Goal: Check status

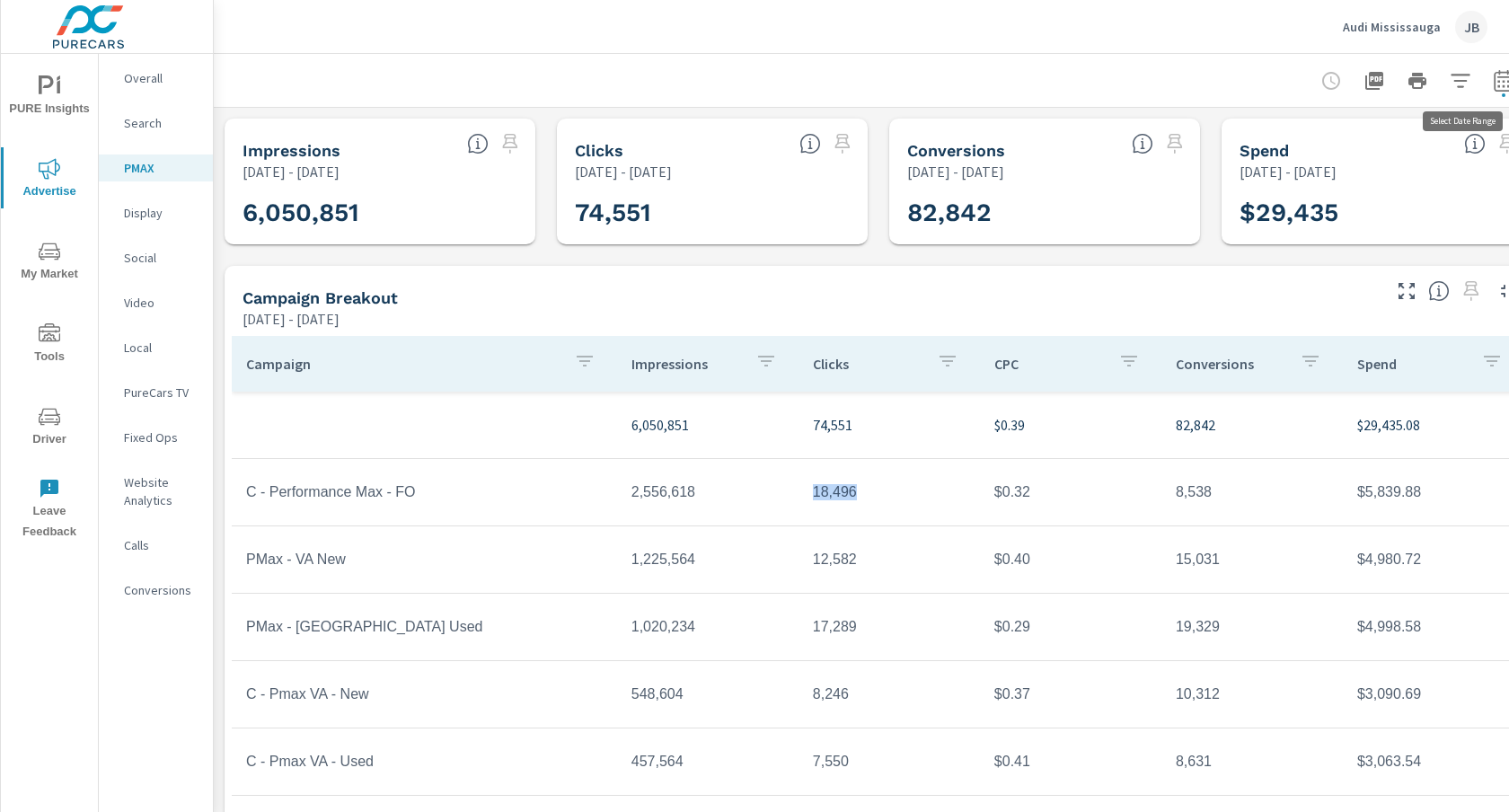
click at [1499, 77] on icon "button" at bounding box center [1503, 80] width 19 height 22
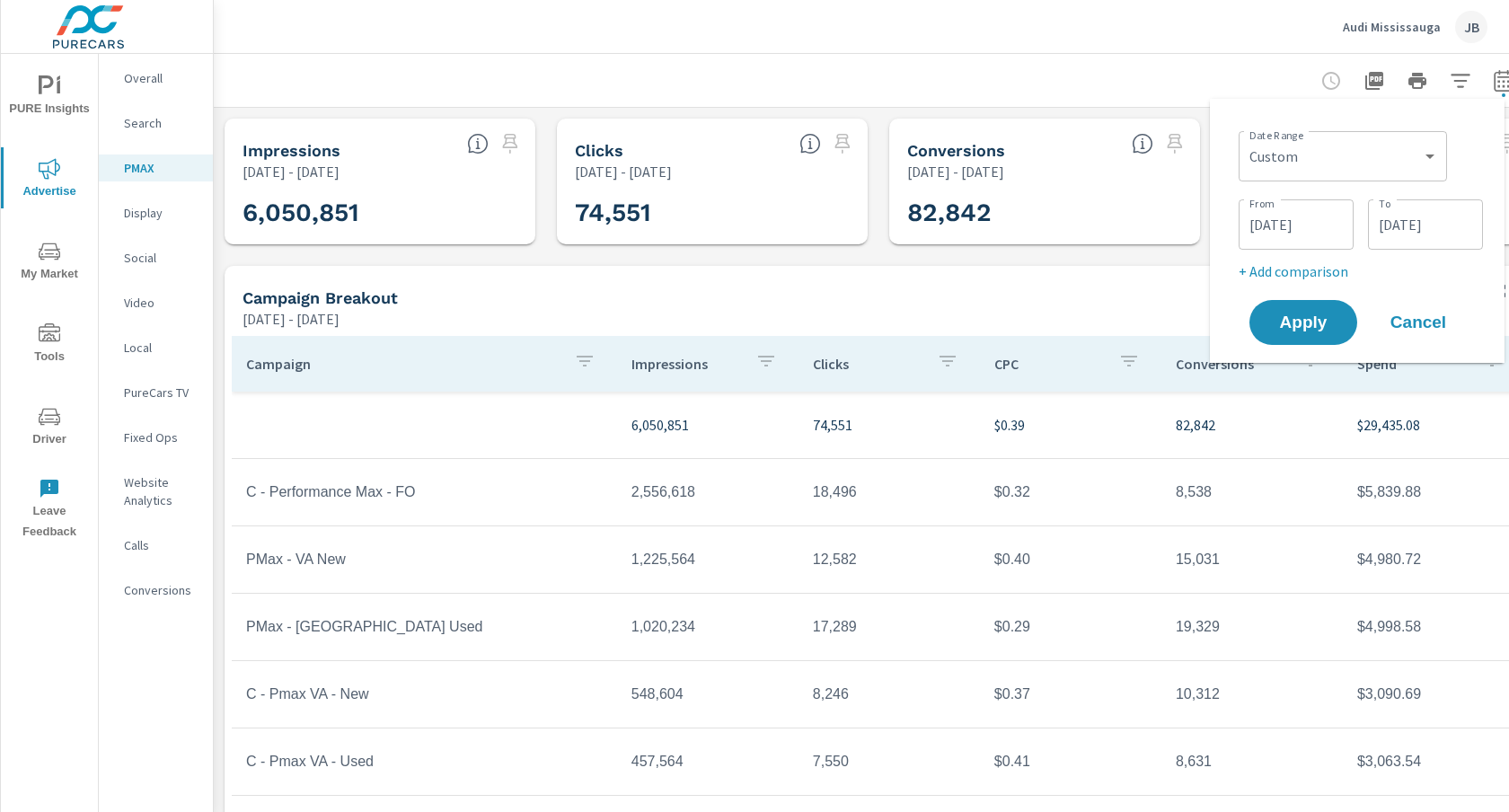
click at [1283, 223] on input "[DATE]" at bounding box center [1296, 224] width 100 height 36
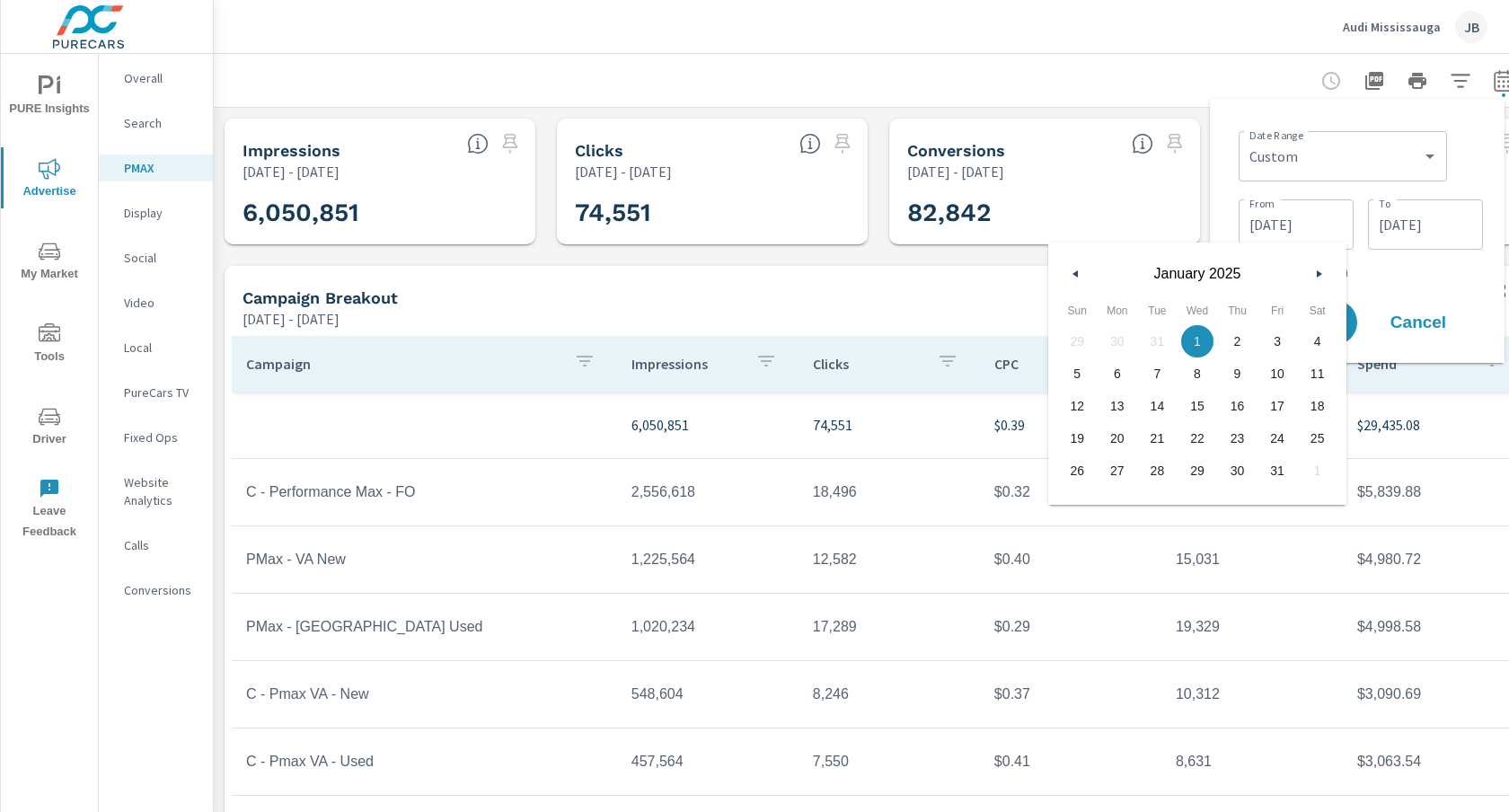
click at [1319, 272] on icon "button" at bounding box center [1322, 274] width 9 height 7
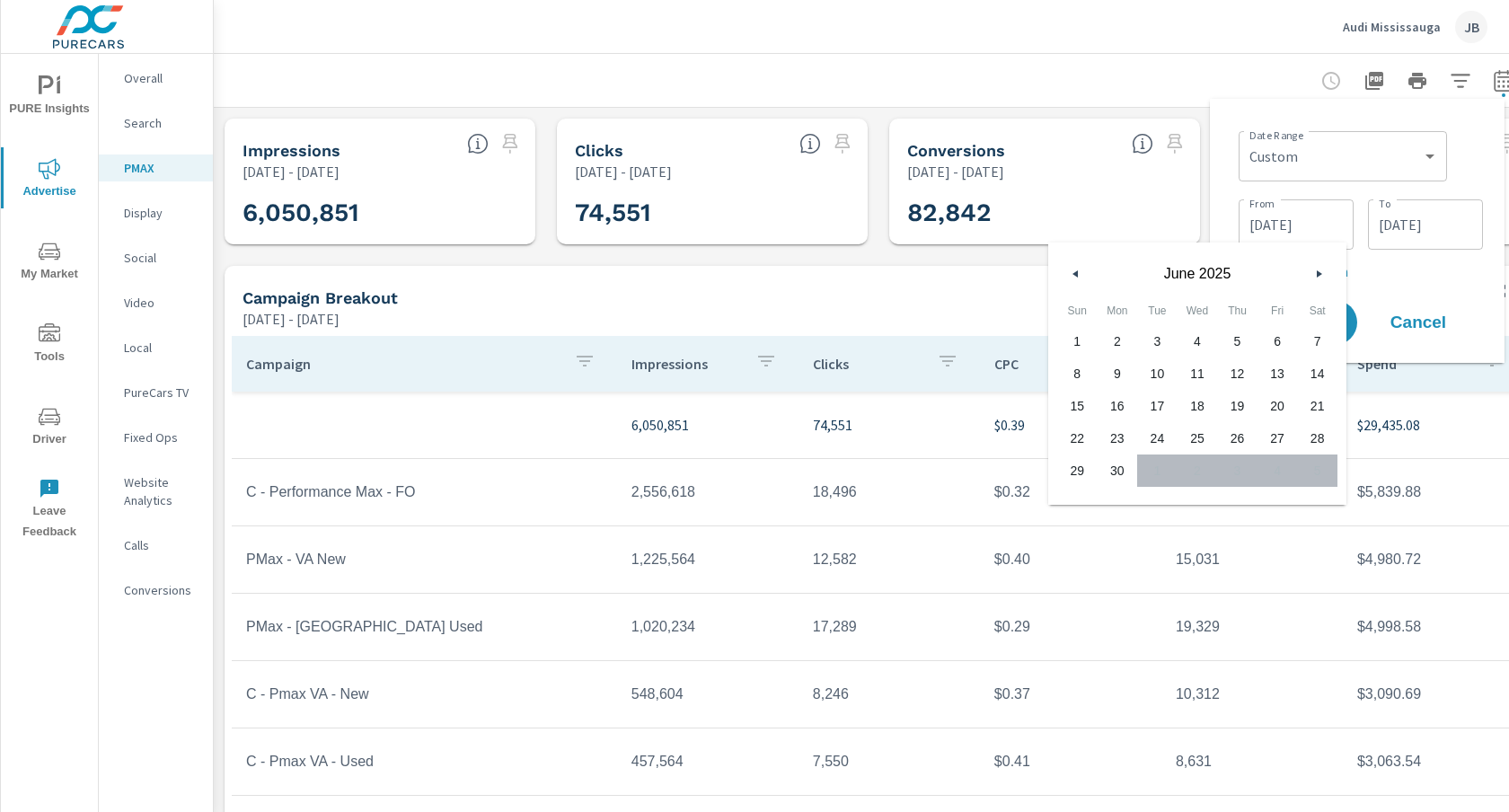
click at [1080, 344] on span "1" at bounding box center [1077, 341] width 40 height 24
type input "[DATE]"
click at [1247, 465] on div "1 2 3 4 5 6 7 8 9 10 11 12 13 14 15 16 17 18 19 20 21 22 23 24 25 26 27 28 29 3…" at bounding box center [1197, 405] width 280 height 161
click at [1422, 270] on p "+ Add comparison" at bounding box center [1361, 271] width 245 height 22
select select "Previous period"
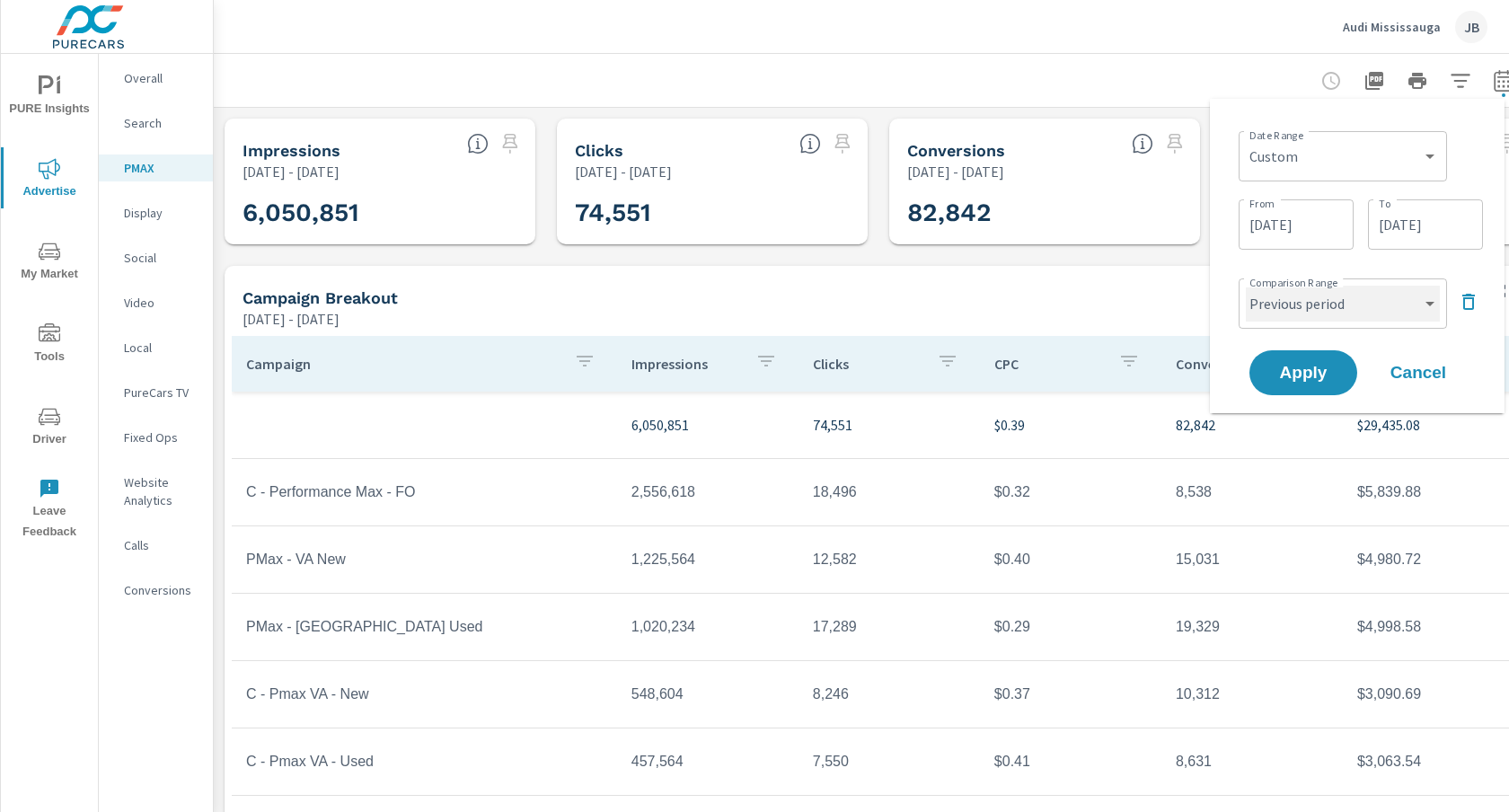
click at [1368, 300] on select "Custom Previous period Previous month Previous year" at bounding box center [1343, 303] width 194 height 36
click at [1462, 298] on icon "button" at bounding box center [1469, 302] width 22 height 22
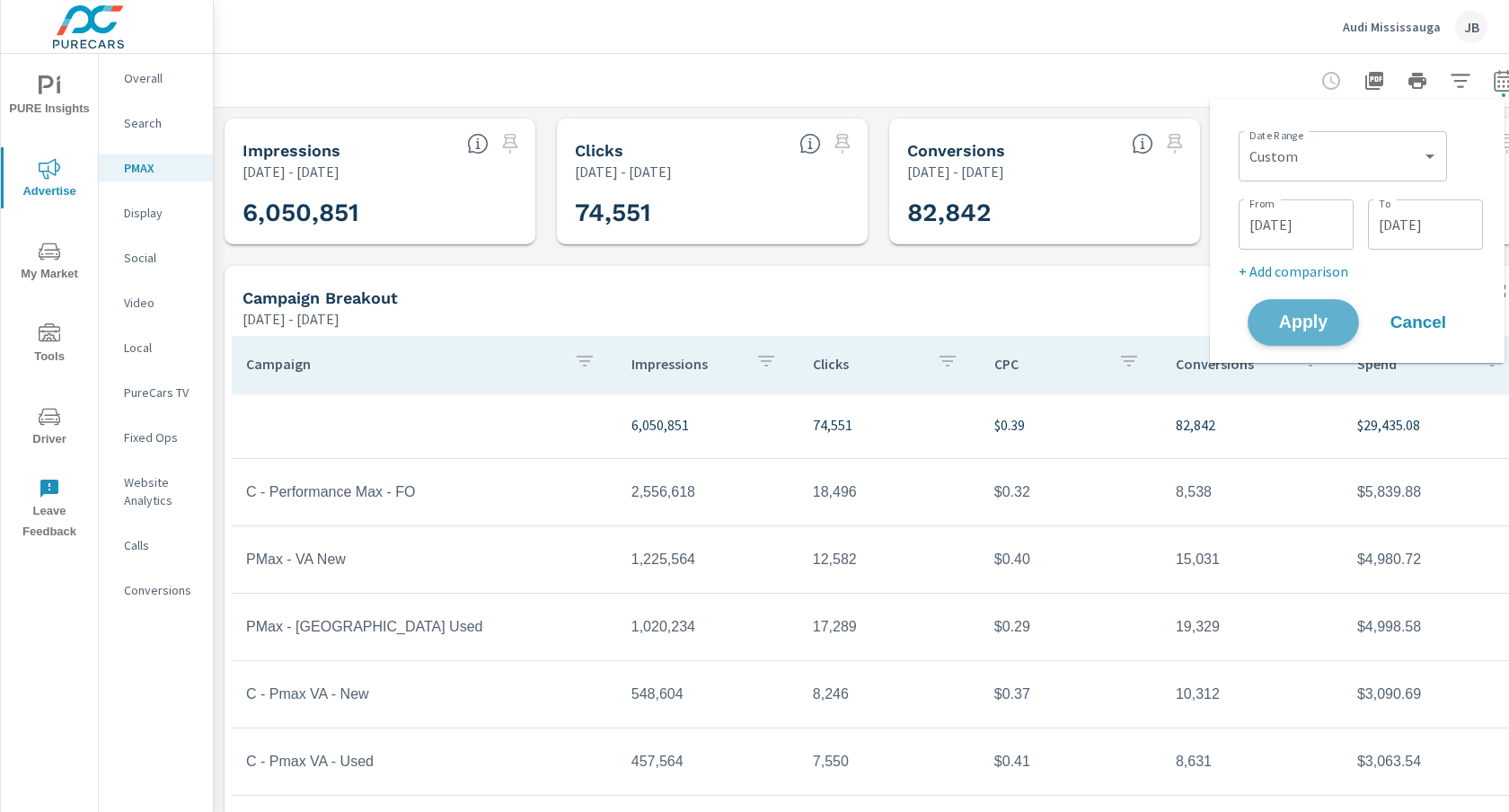
click at [1304, 321] on span "Apply" at bounding box center [1303, 322] width 74 height 17
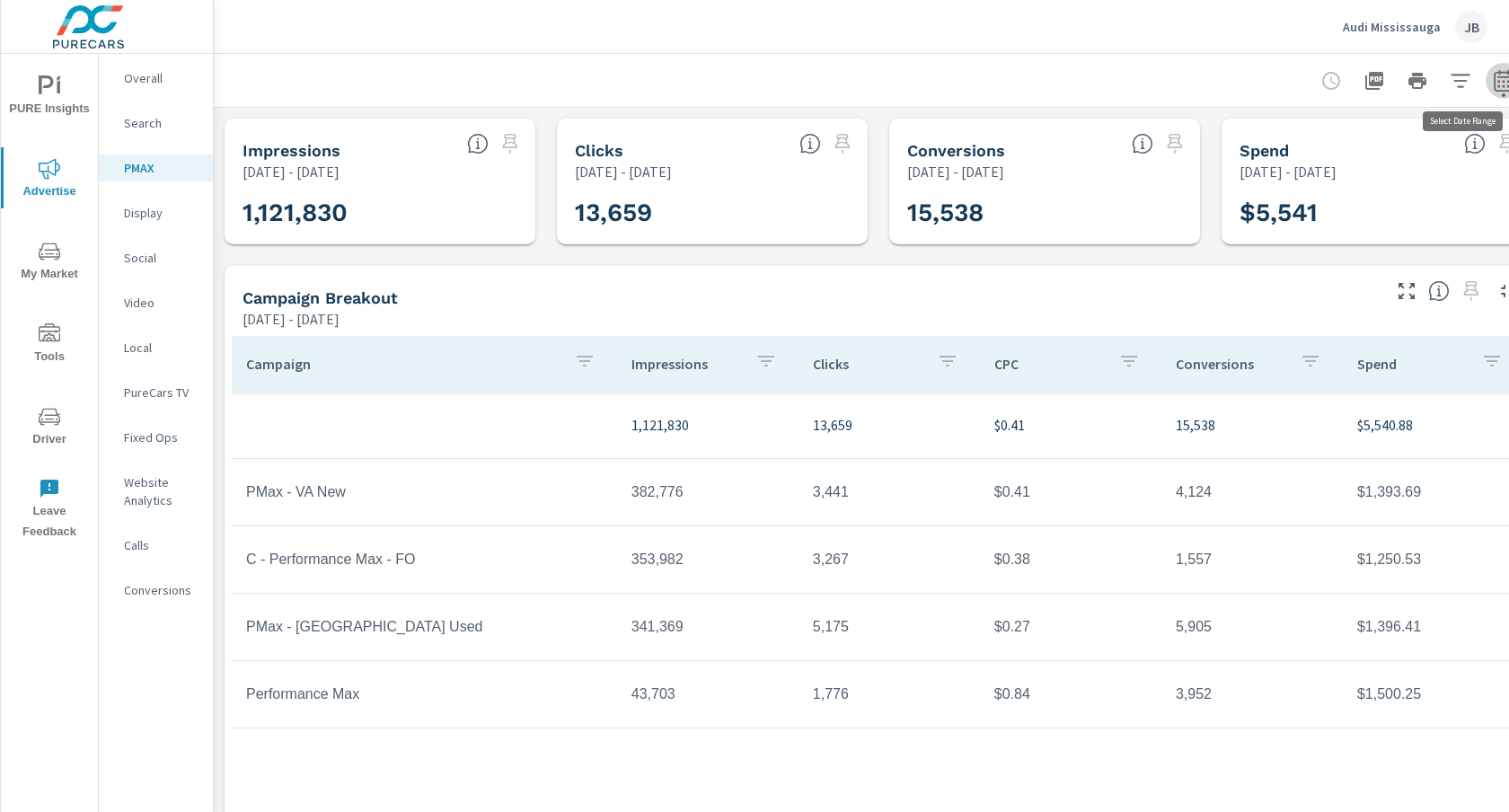
click at [1499, 79] on icon "button" at bounding box center [1504, 81] width 22 height 22
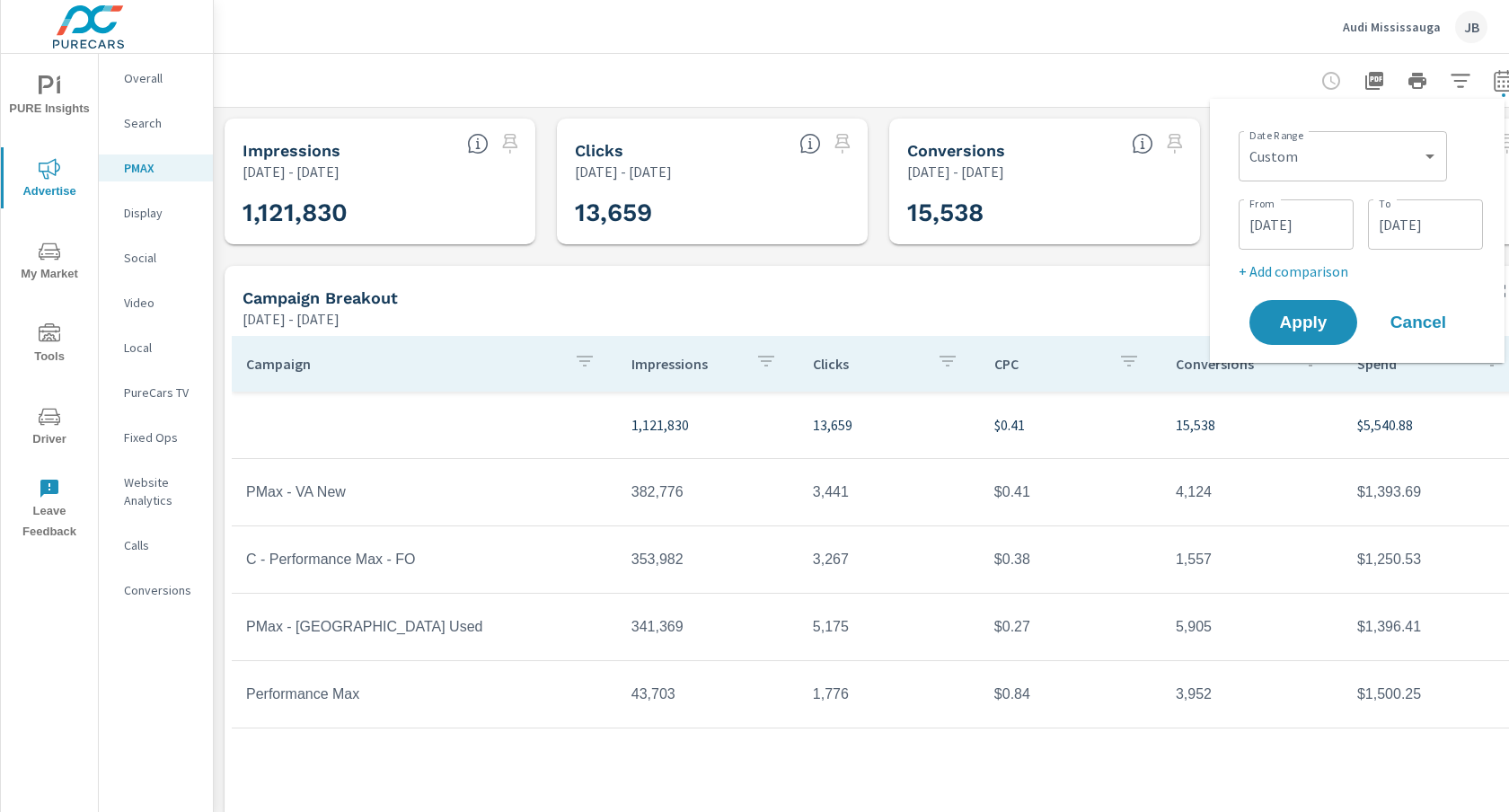
click at [1314, 223] on input "[DATE]" at bounding box center [1296, 224] width 100 height 36
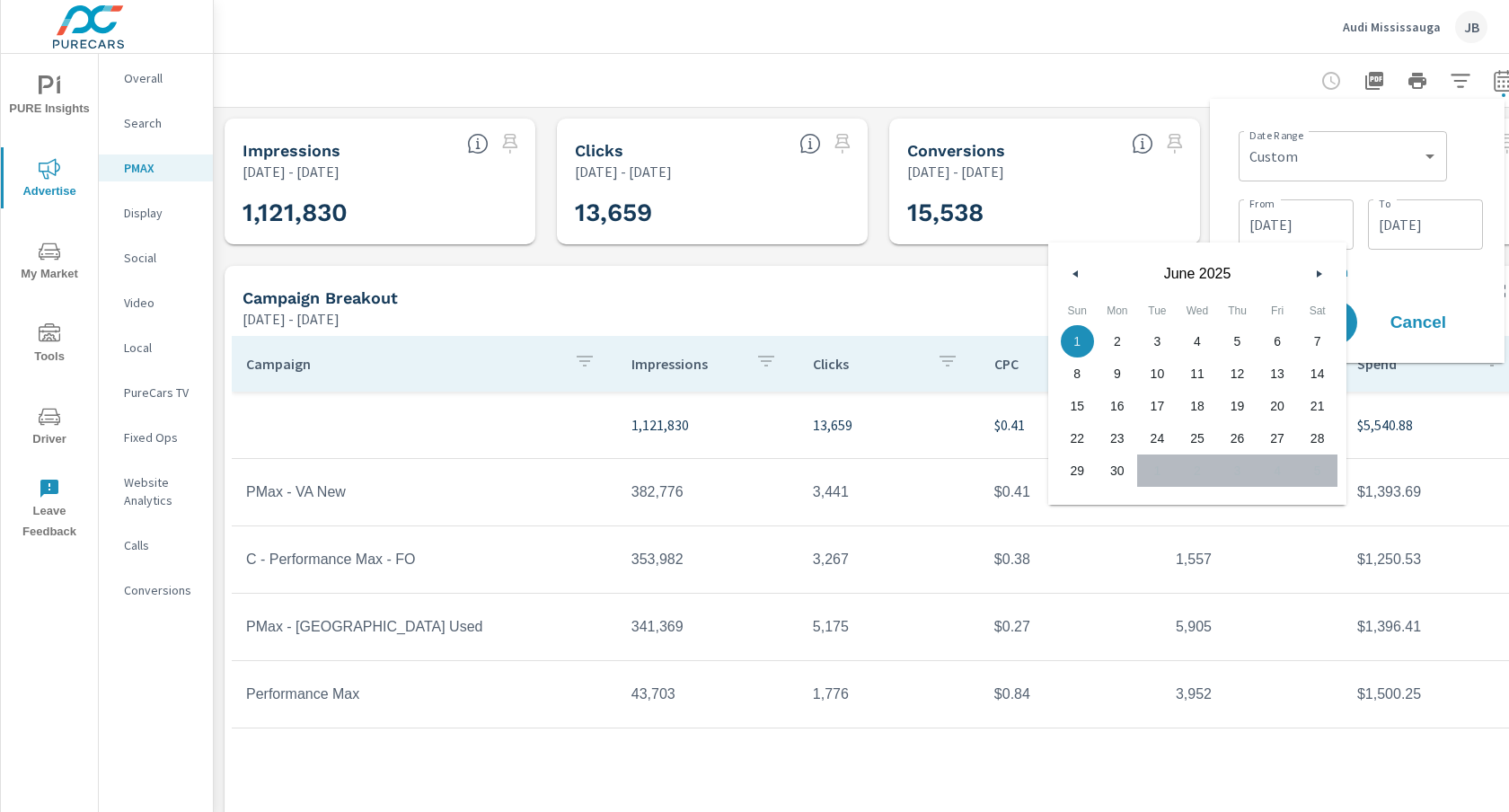
click at [1378, 262] on p "+ Add comparison" at bounding box center [1361, 271] width 245 height 22
select select "Previous period"
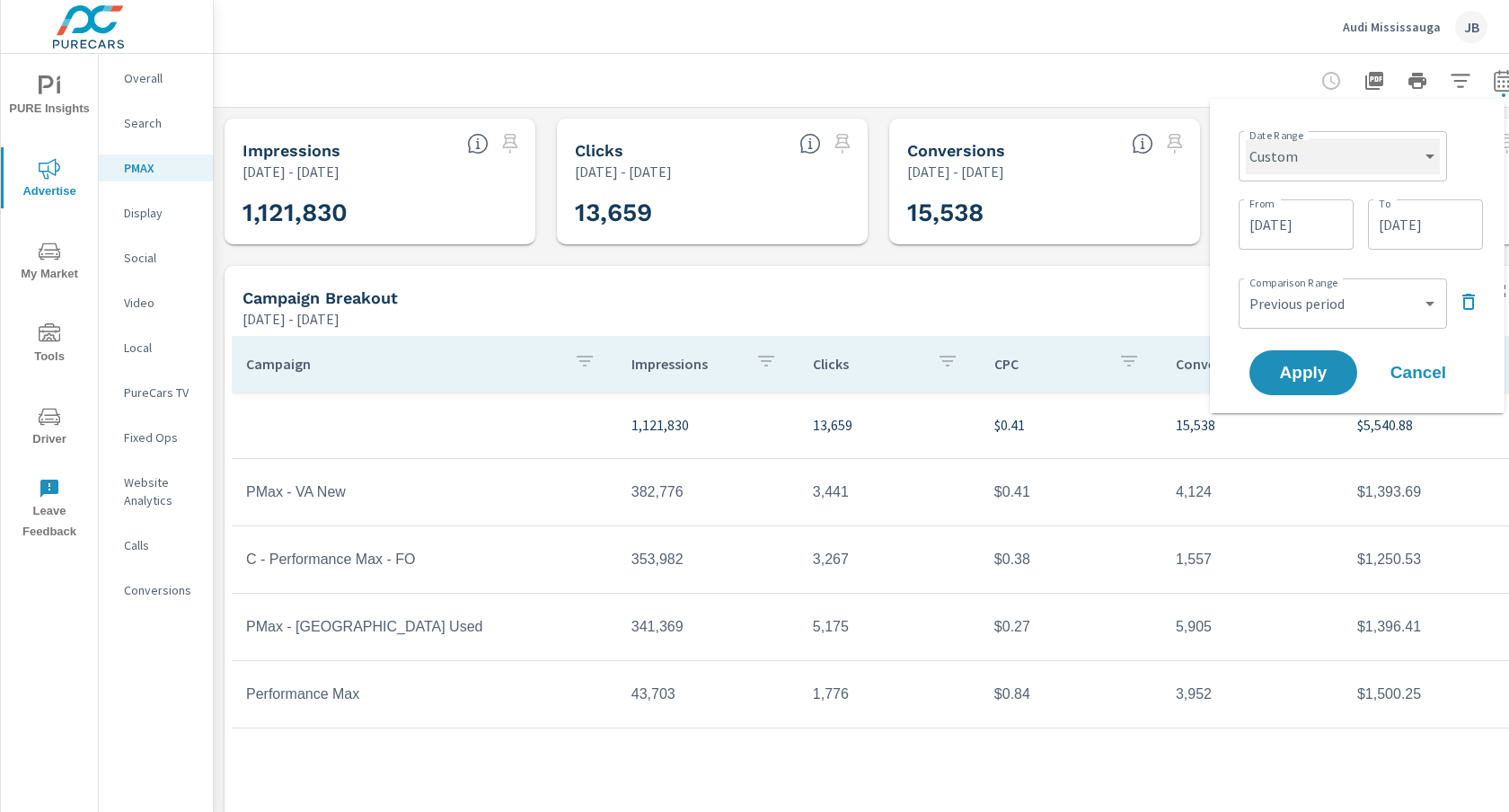
click at [1404, 155] on select "Custom [DATE] Last week Last 7 days Last 14 days Last 30 days Last 45 days Last…" at bounding box center [1343, 156] width 194 height 36
select select "Last month"
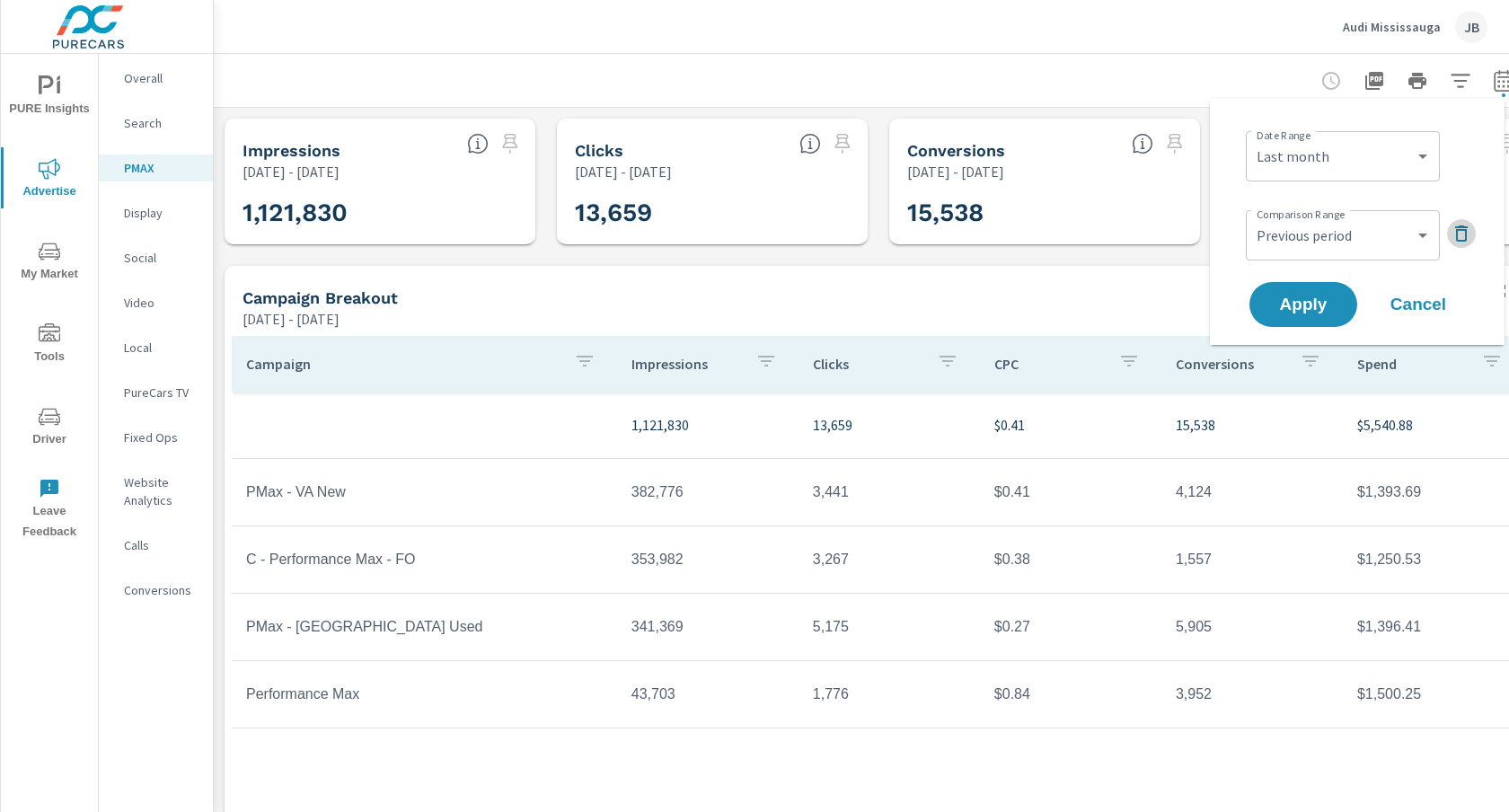
click at [1467, 234] on icon "button" at bounding box center [1462, 234] width 22 height 22
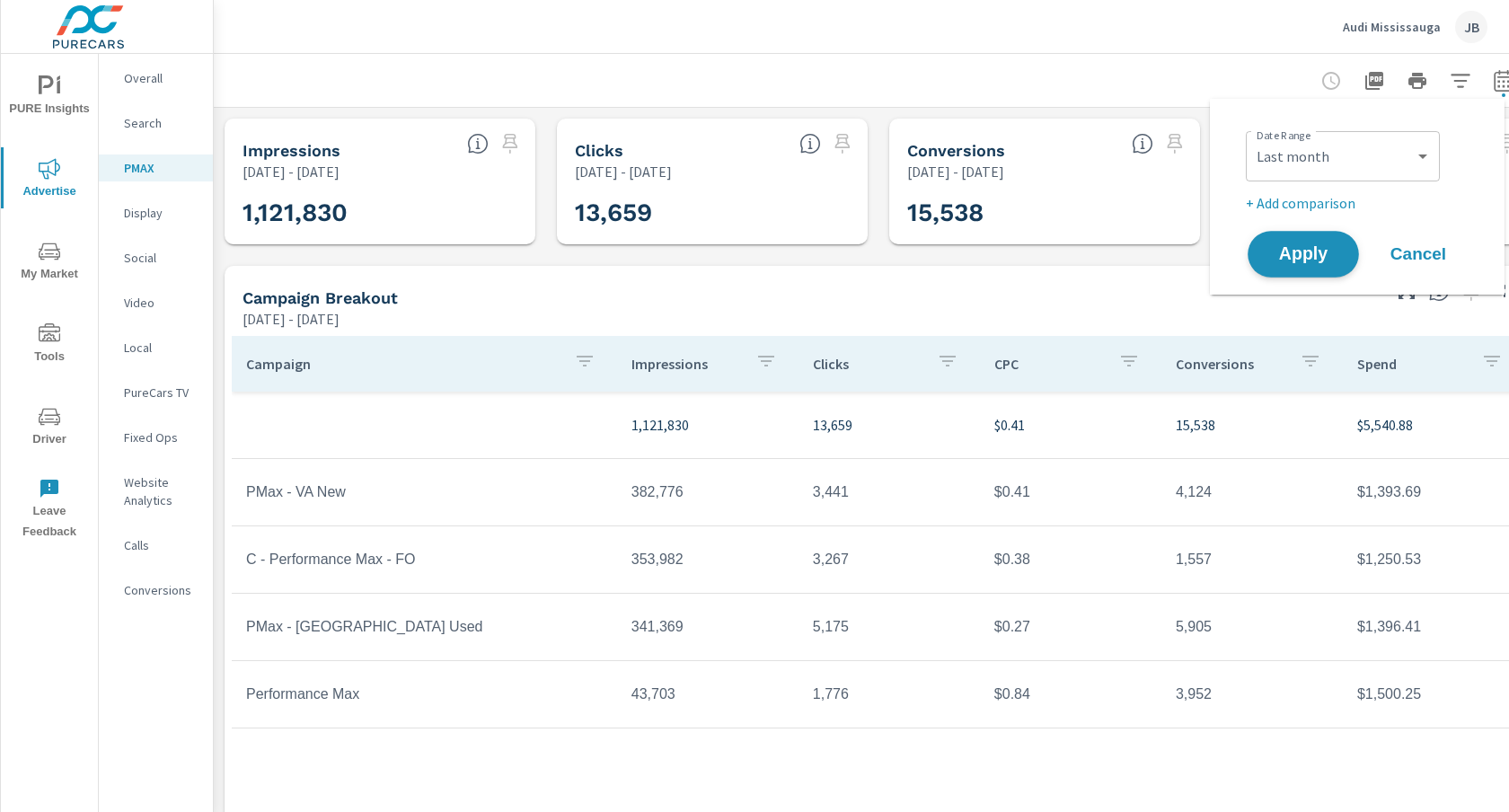
click at [1302, 255] on span "Apply" at bounding box center [1303, 255] width 74 height 17
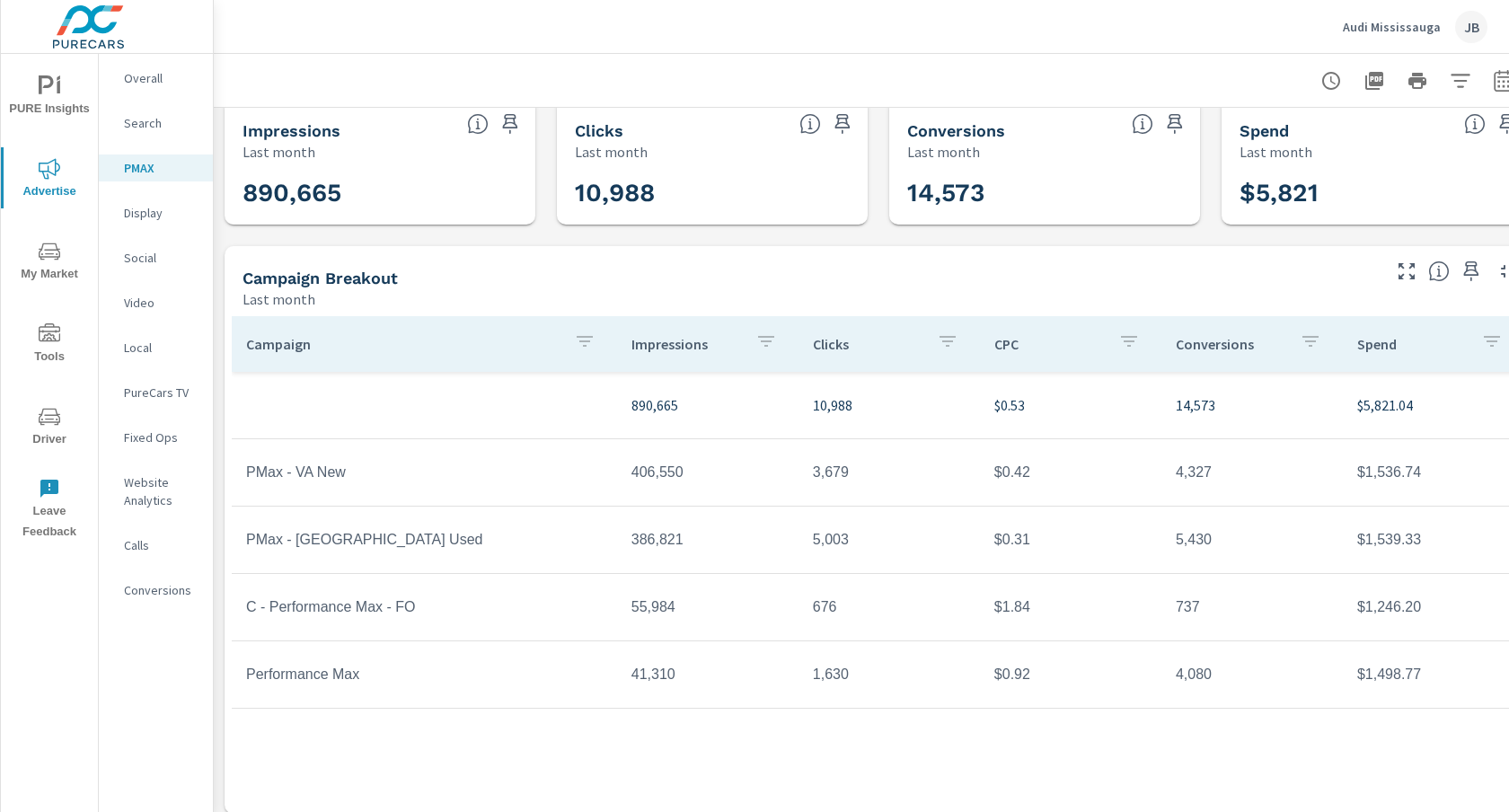
scroll to position [32, 0]
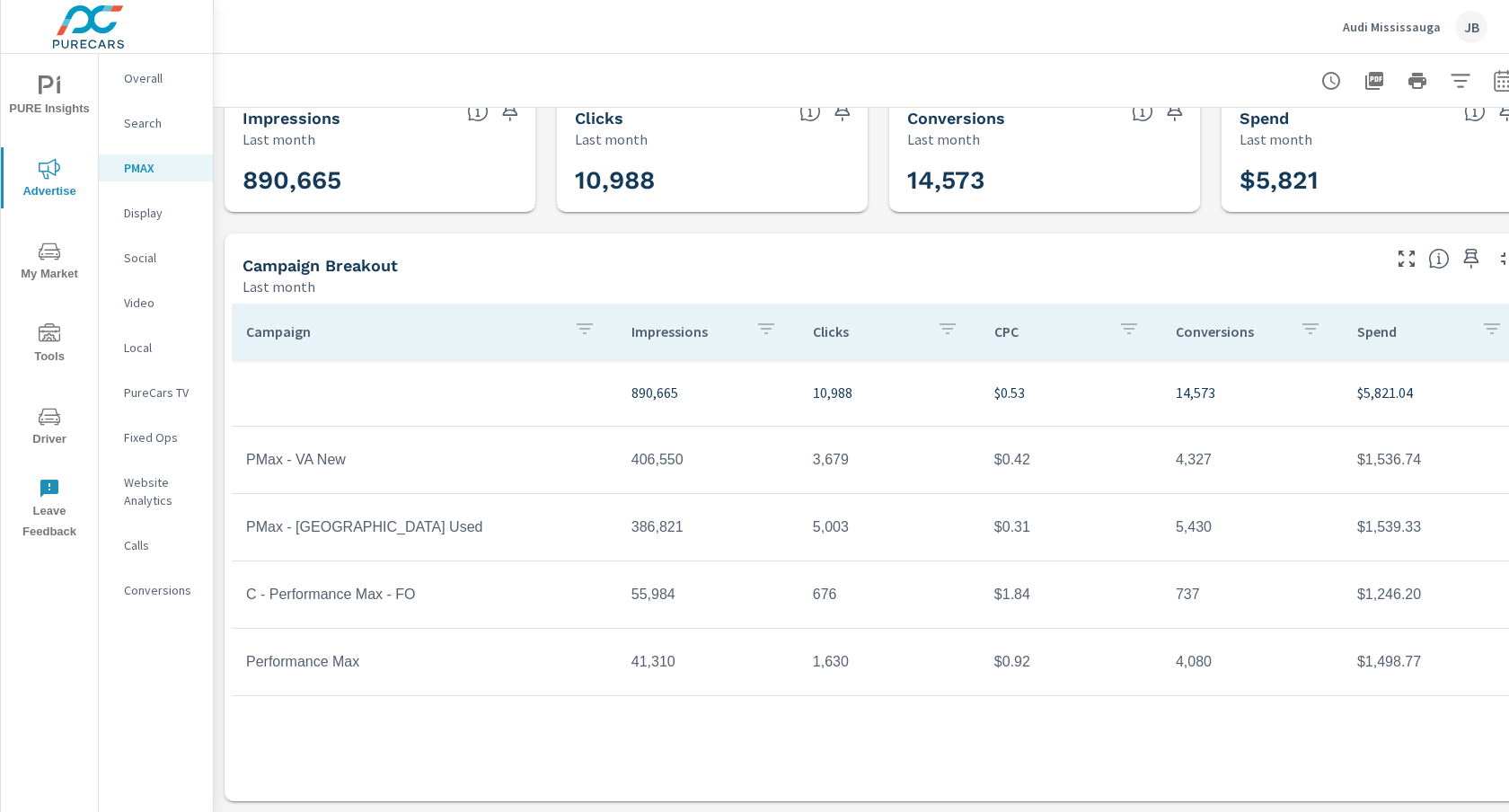
click at [687, 326] on p "Impressions" at bounding box center [686, 331] width 110 height 18
click at [683, 330] on p "Impressions" at bounding box center [676, 331] width 88 height 18
click at [1415, 20] on p "Audi Mississauga" at bounding box center [1391, 27] width 98 height 16
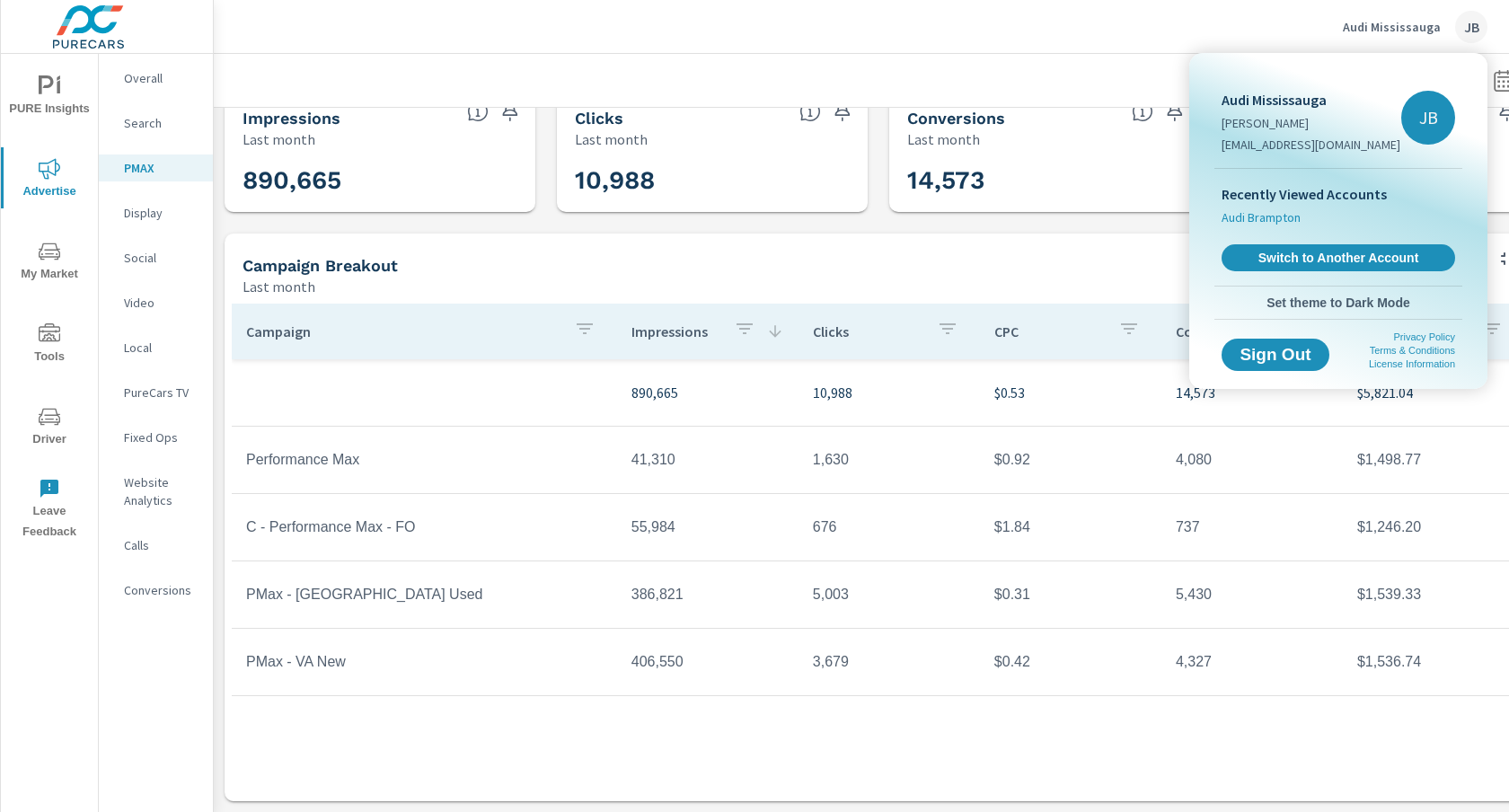
click at [1275, 218] on span "Audi Brampton" at bounding box center [1261, 217] width 79 height 18
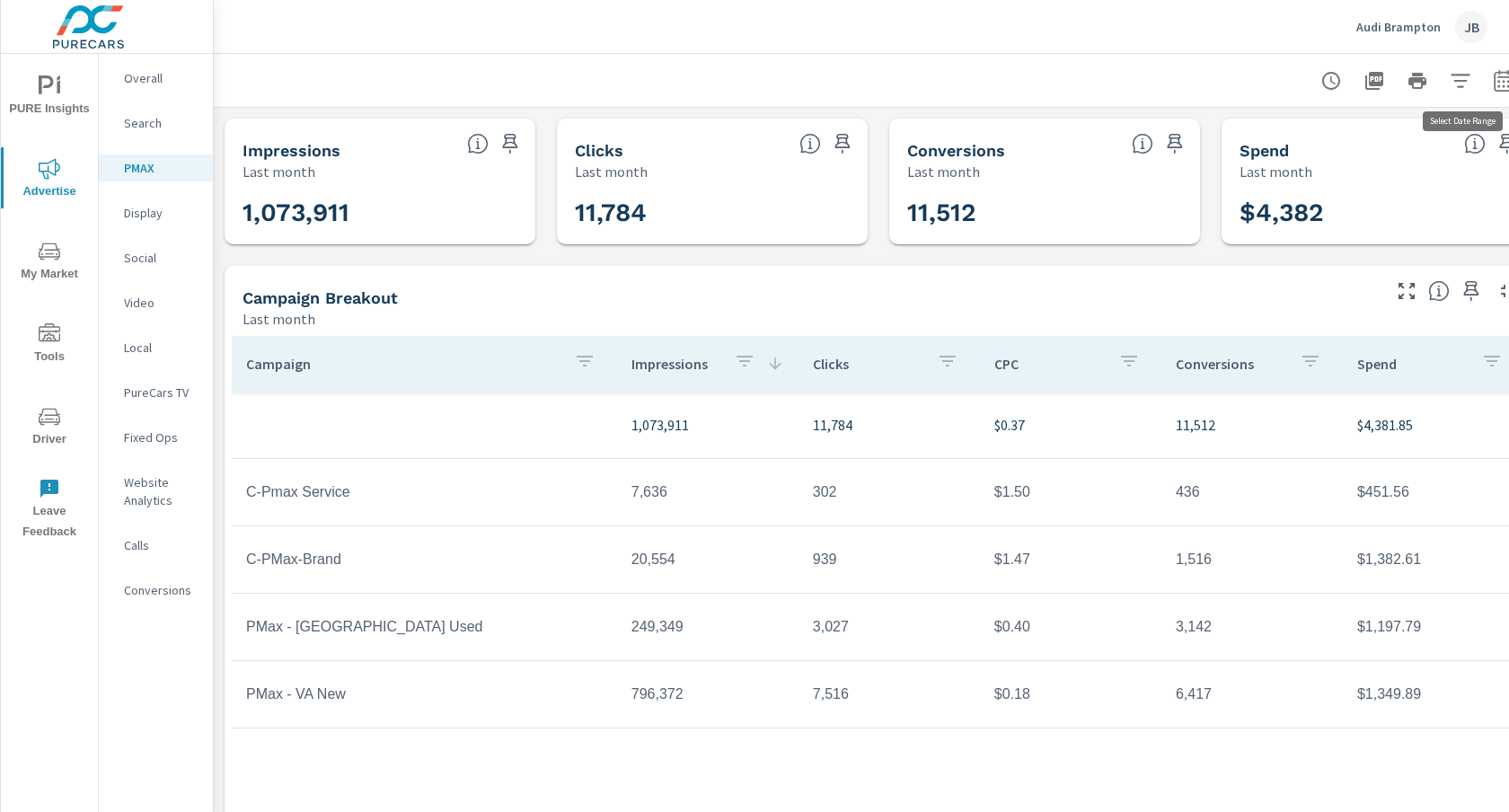
click at [1501, 79] on icon "button" at bounding box center [1504, 81] width 22 height 22
select select "Last month"
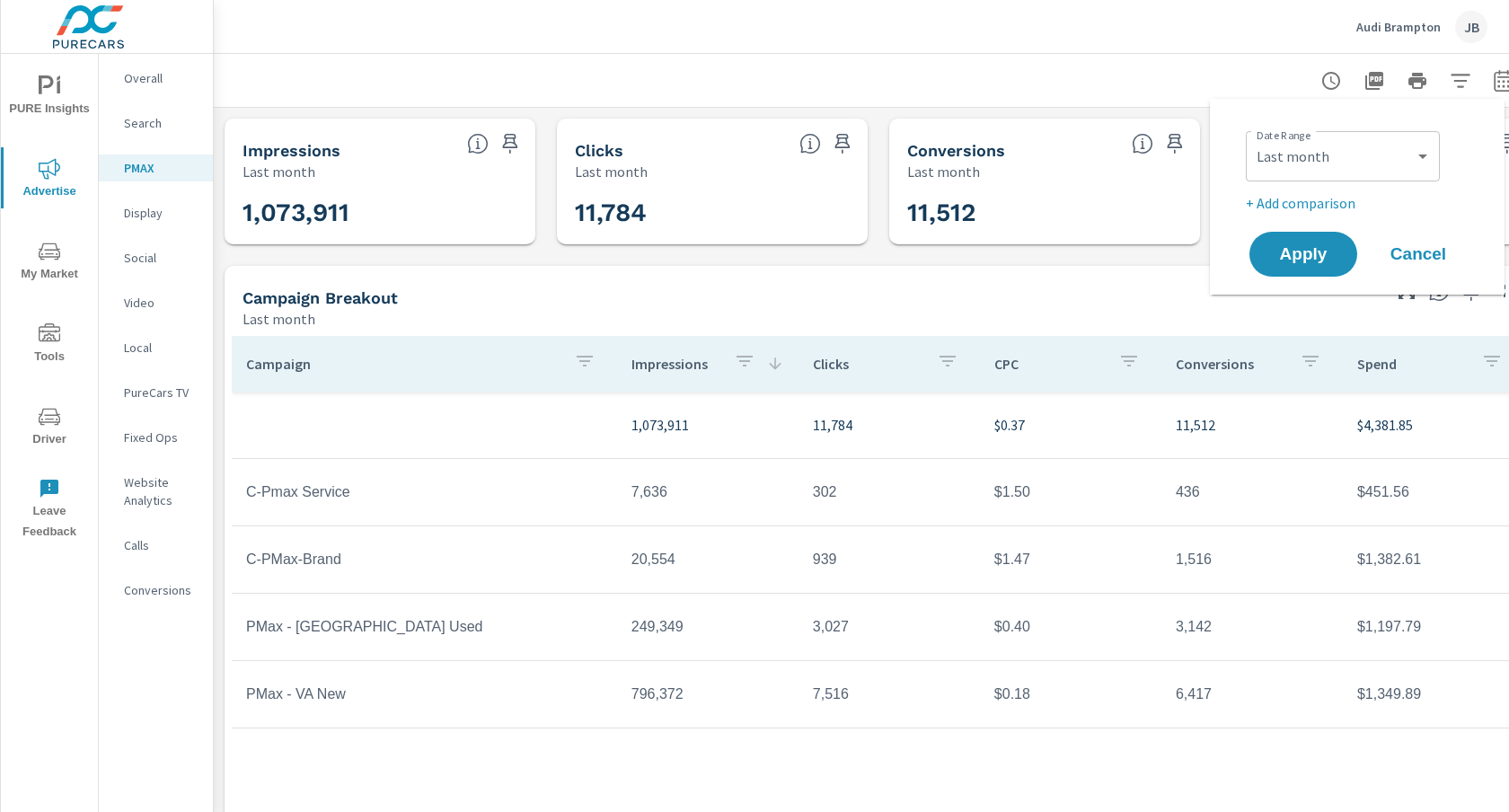
click at [1500, 79] on icon "button" at bounding box center [1504, 81] width 22 height 22
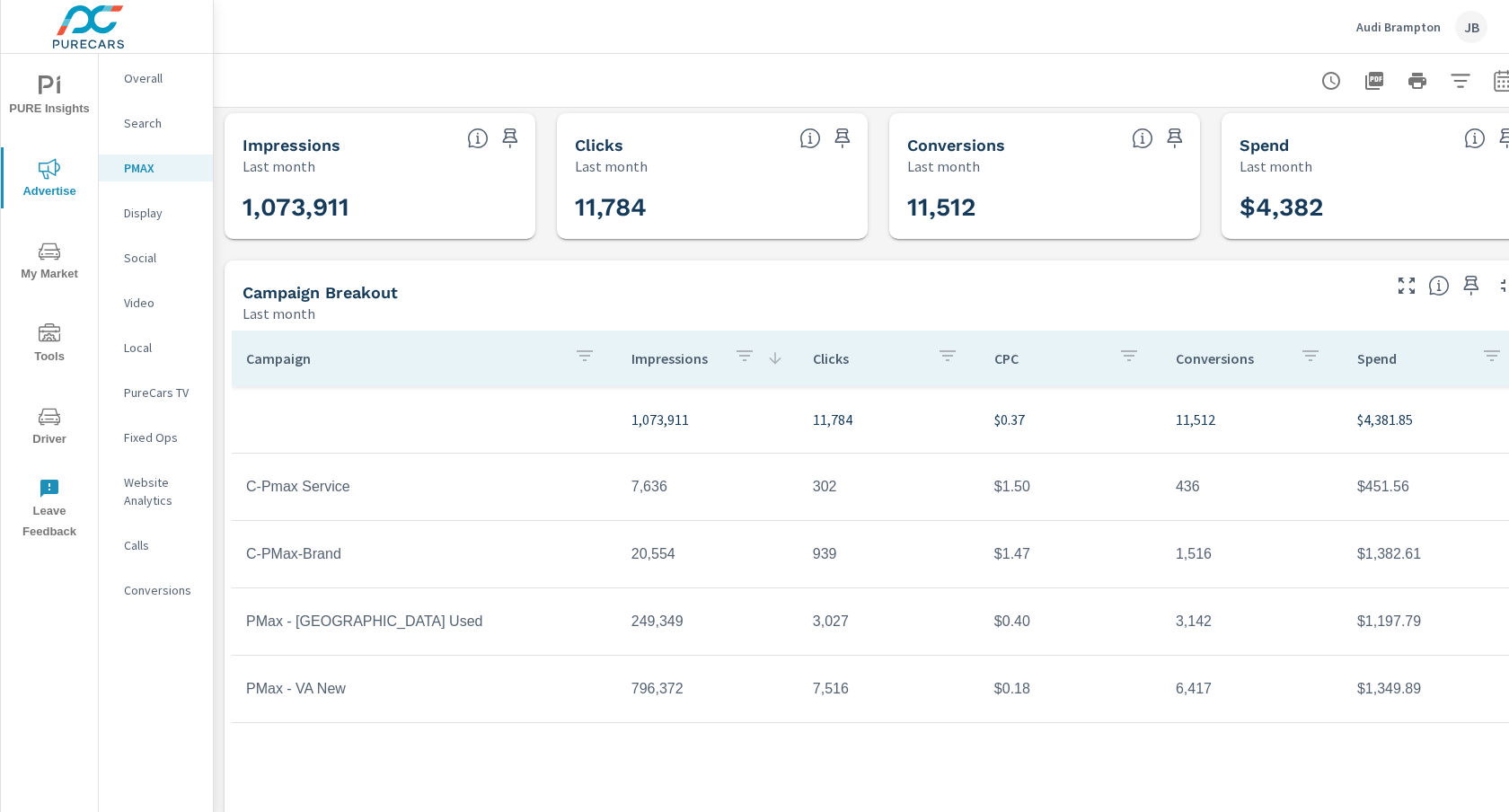
scroll to position [5, 0]
click at [1503, 76] on icon "button" at bounding box center [1503, 80] width 19 height 22
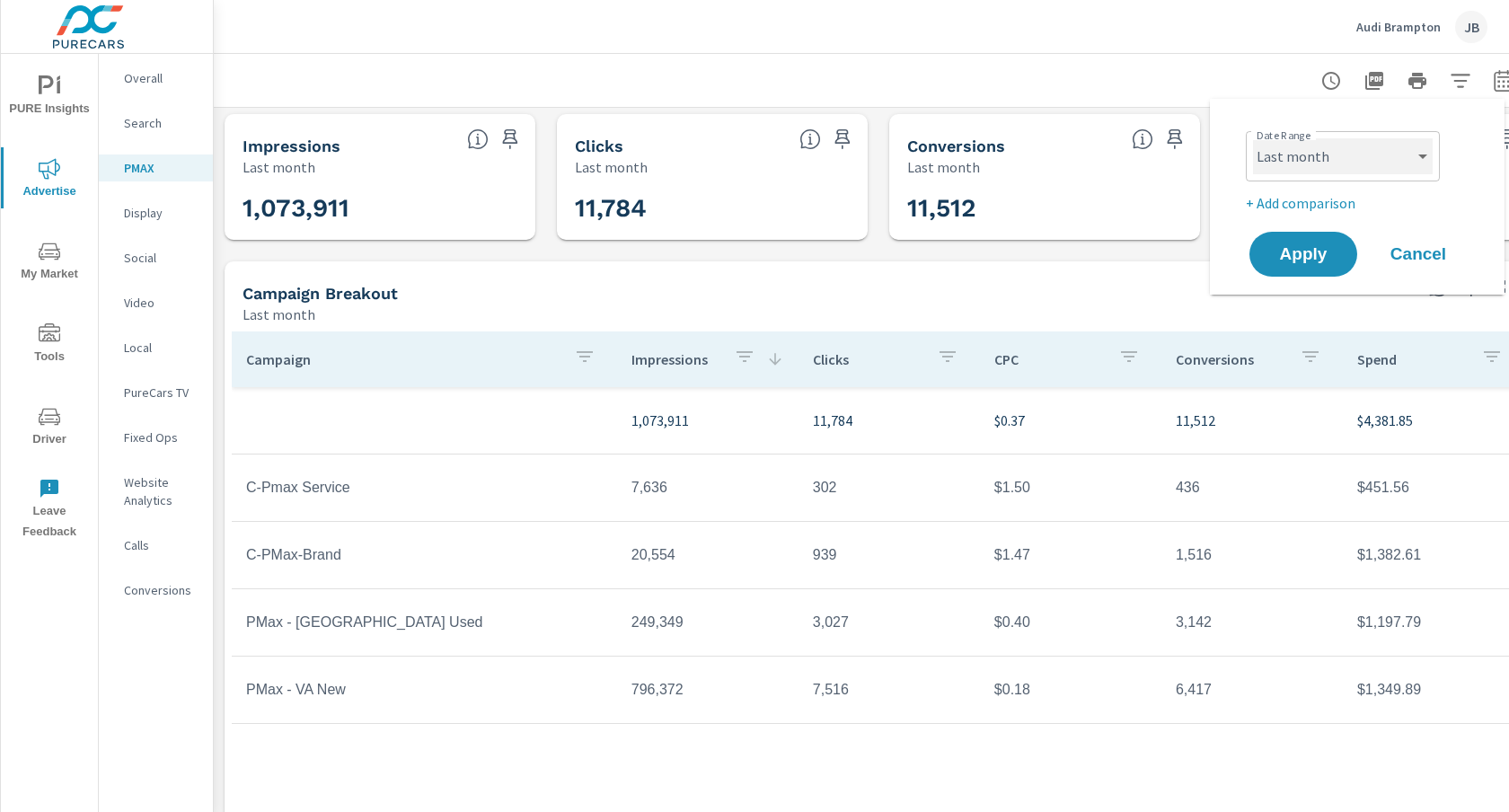
click at [1325, 155] on select "Custom [DATE] Last week Last 7 days Last 14 days Last 30 days Last 45 days Last…" at bounding box center [1343, 156] width 180 height 36
select select "custom"
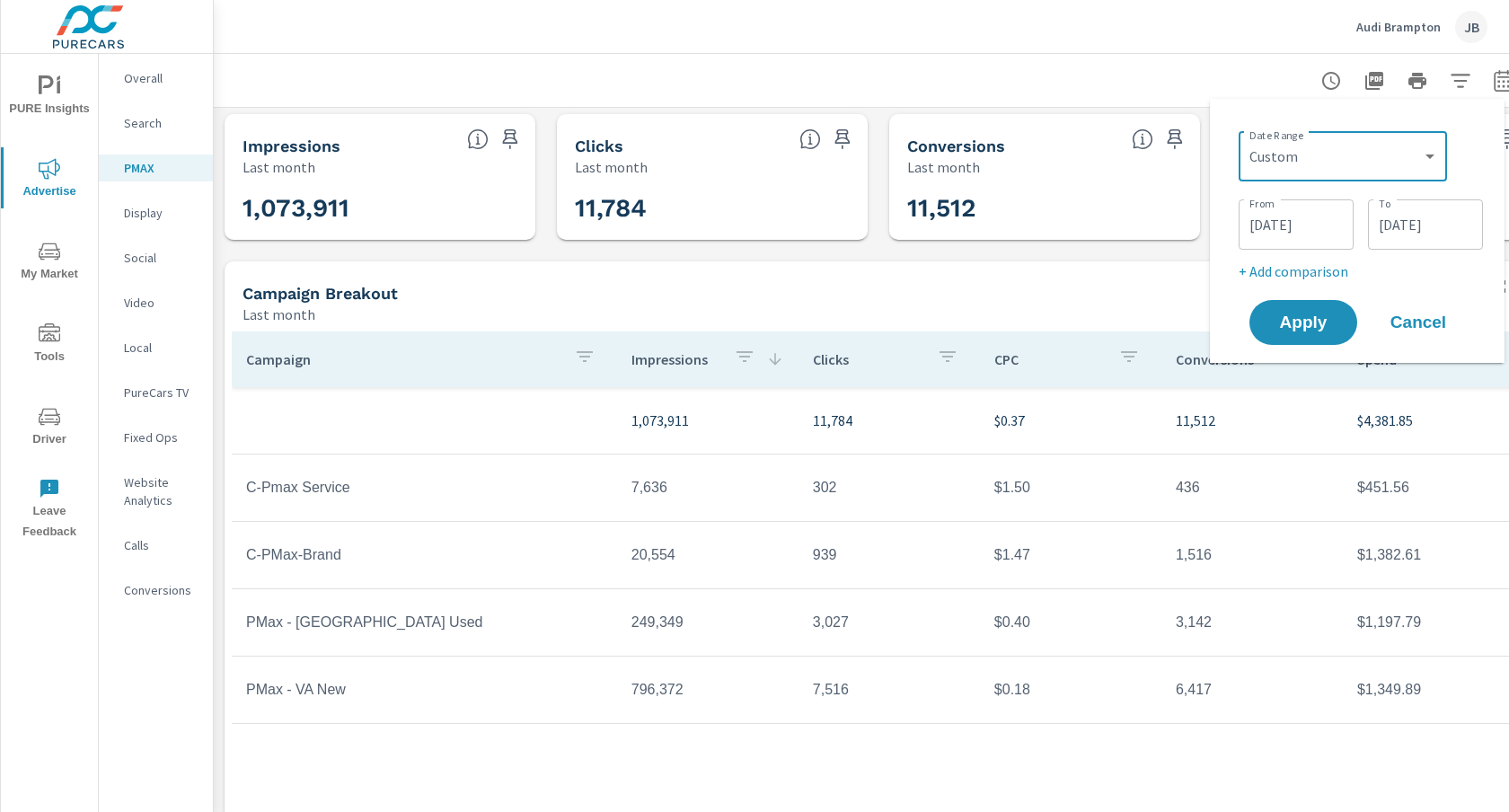
click at [1268, 225] on input "[DATE]" at bounding box center [1296, 224] width 100 height 36
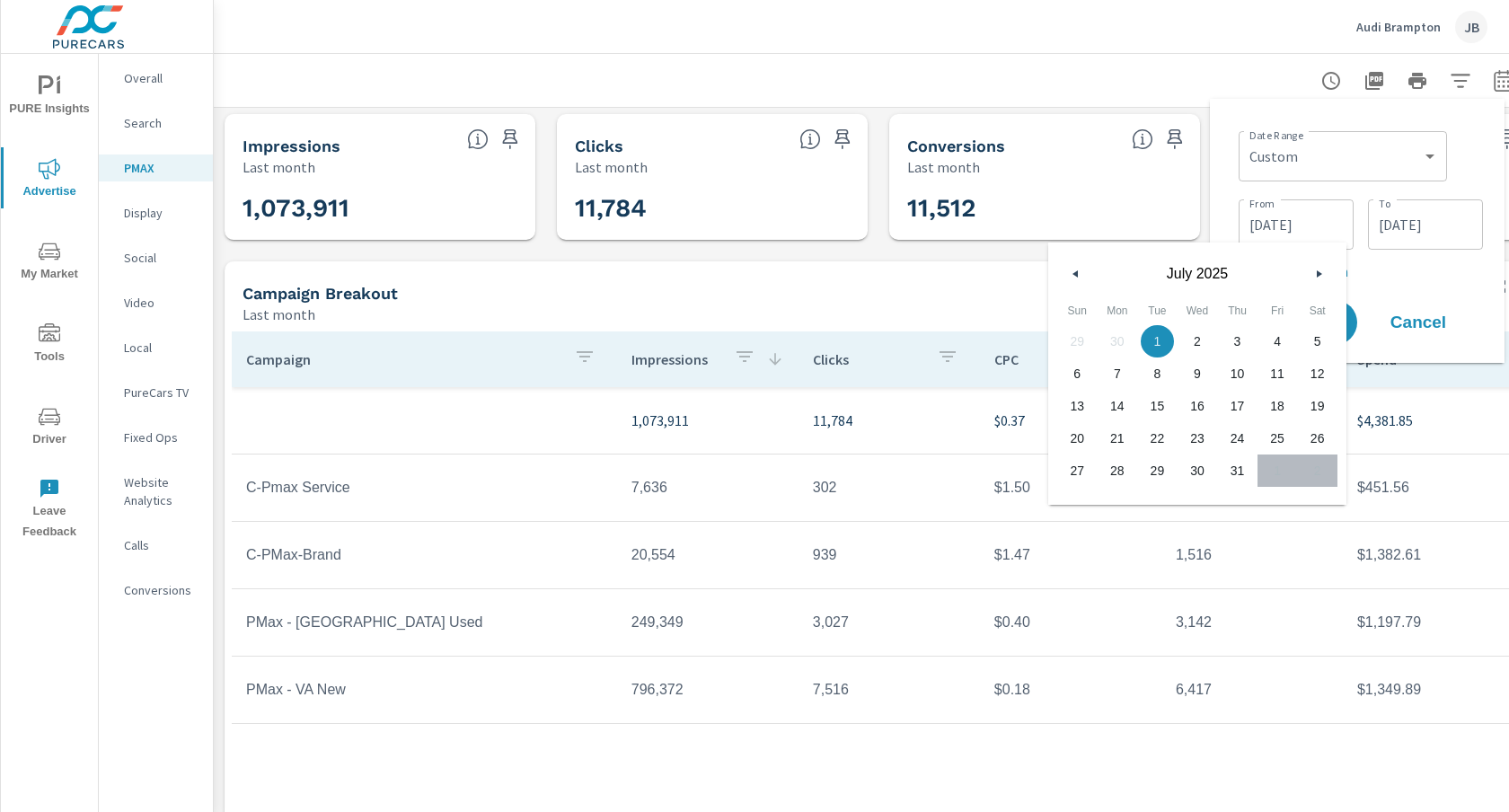
click at [1074, 274] on icon "button" at bounding box center [1074, 274] width 9 height 7
click at [1075, 341] on span "1" at bounding box center [1077, 341] width 40 height 24
type input "[DATE]"
click at [1421, 227] on input "[DATE]" at bounding box center [1425, 224] width 100 height 36
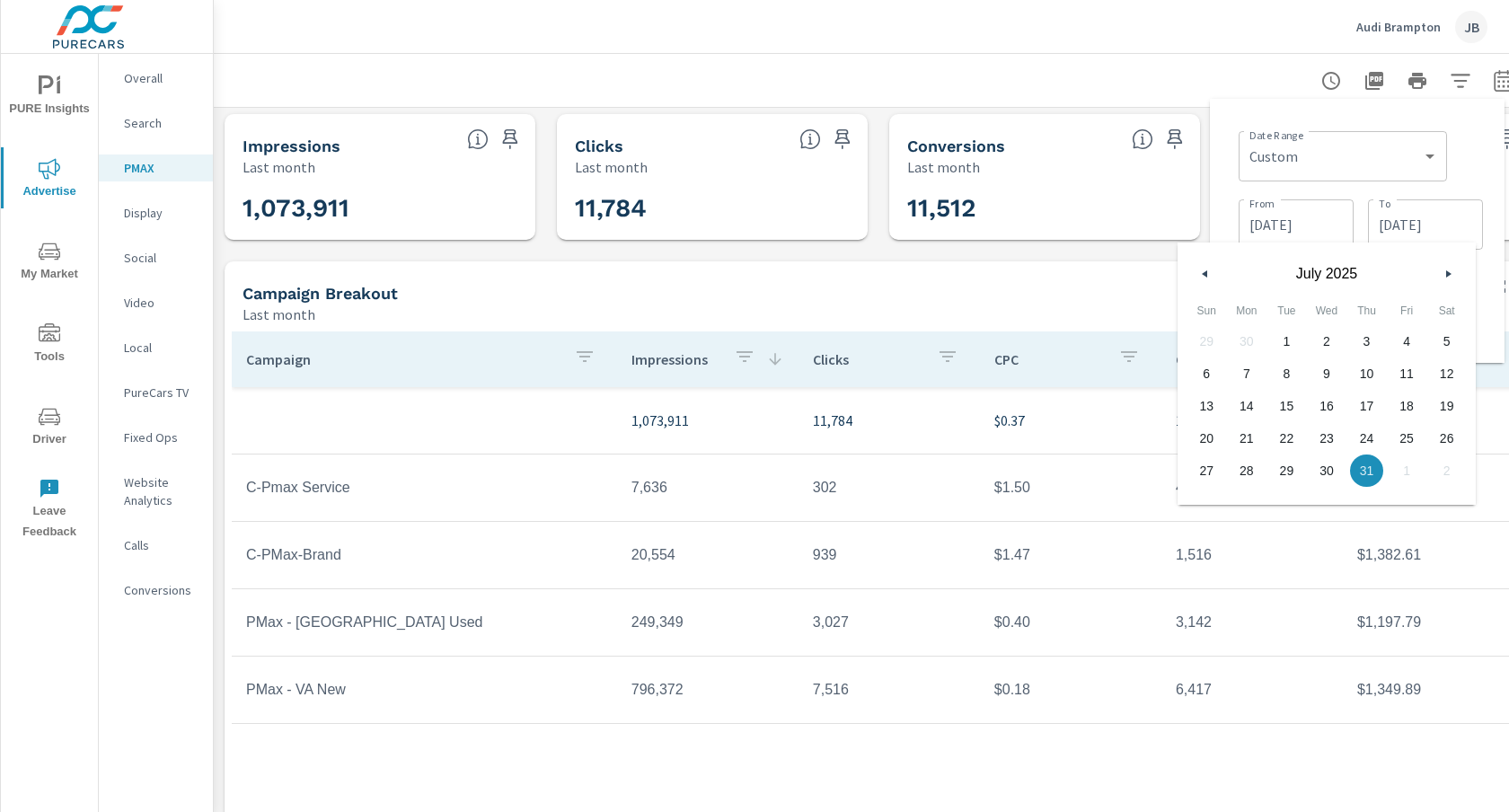
click at [1204, 265] on button "button" at bounding box center [1206, 274] width 22 height 22
click at [1247, 473] on span "30" at bounding box center [1247, 471] width 40 height 24
type input "[DATE]"
click at [1486, 328] on div "Date Range Custom [DATE] Last week Last 7 days Last 14 days Last 30 days Last 4…" at bounding box center [1357, 231] width 266 height 235
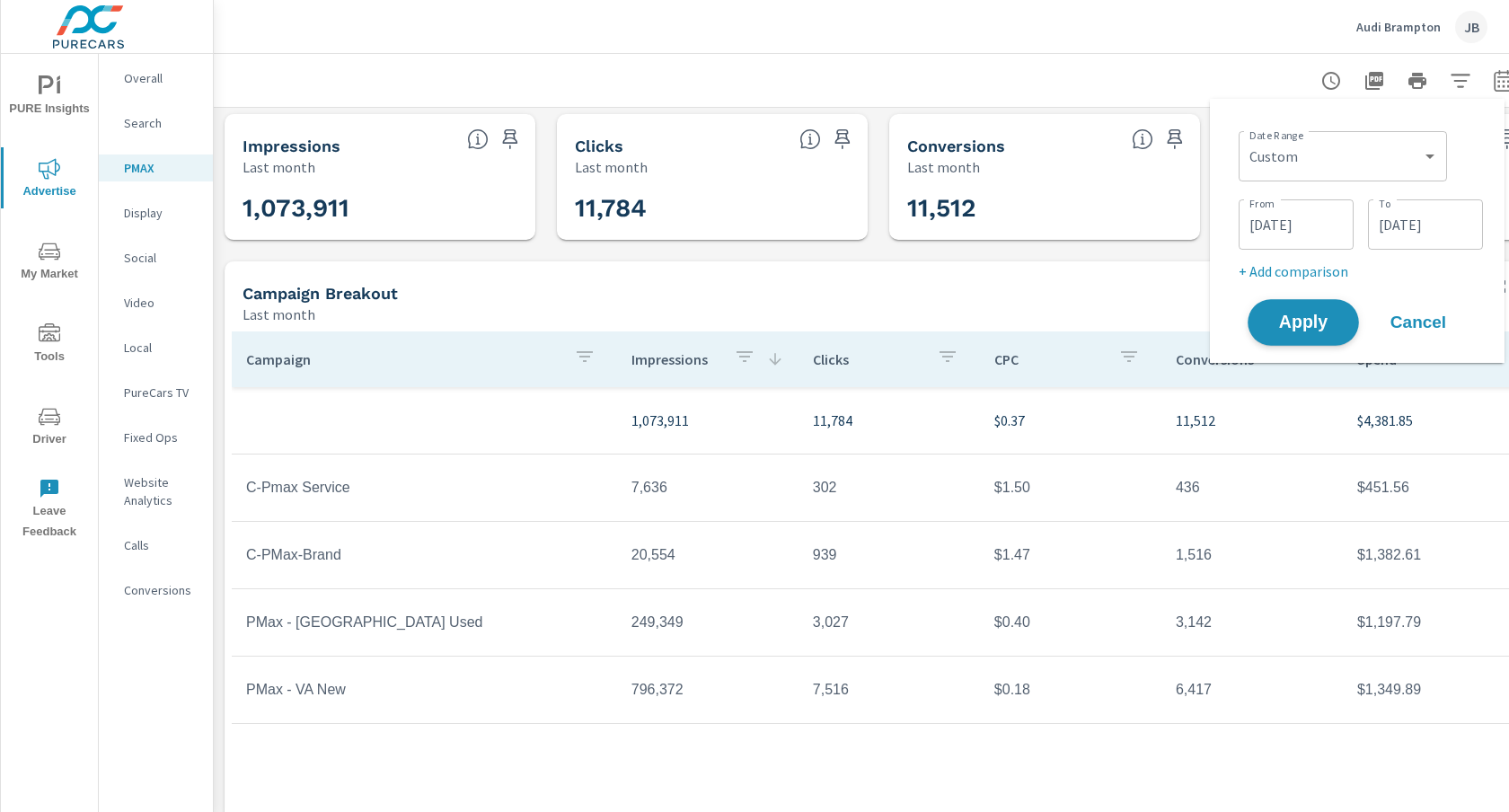
click at [1293, 318] on span "Apply" at bounding box center [1303, 322] width 74 height 17
